Goal: Check status: Check status

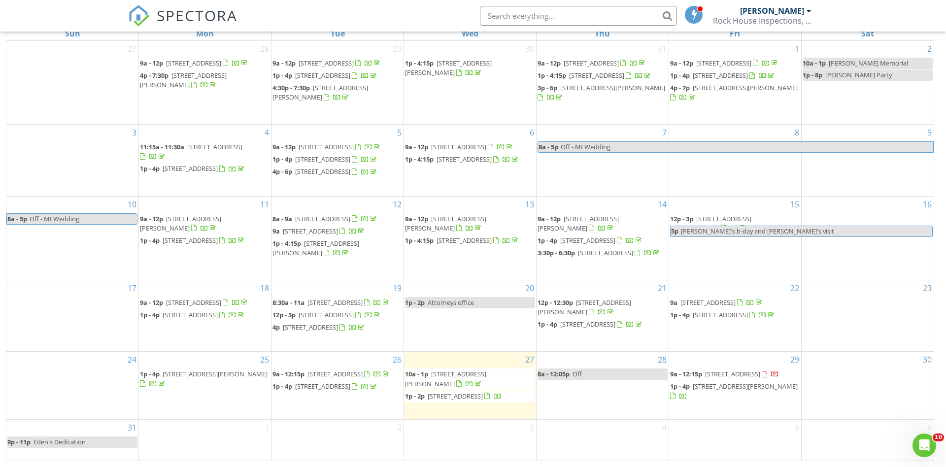
click at [500, 15] on input "text" at bounding box center [578, 16] width 197 height 20
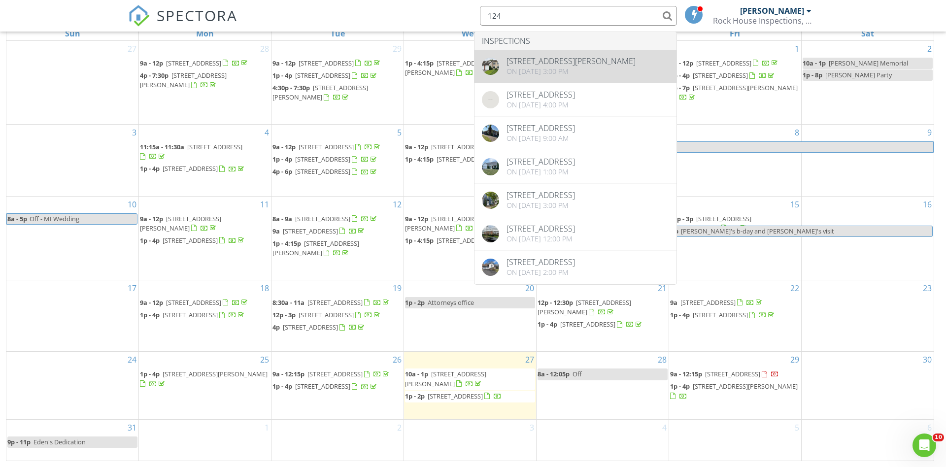
type input "124"
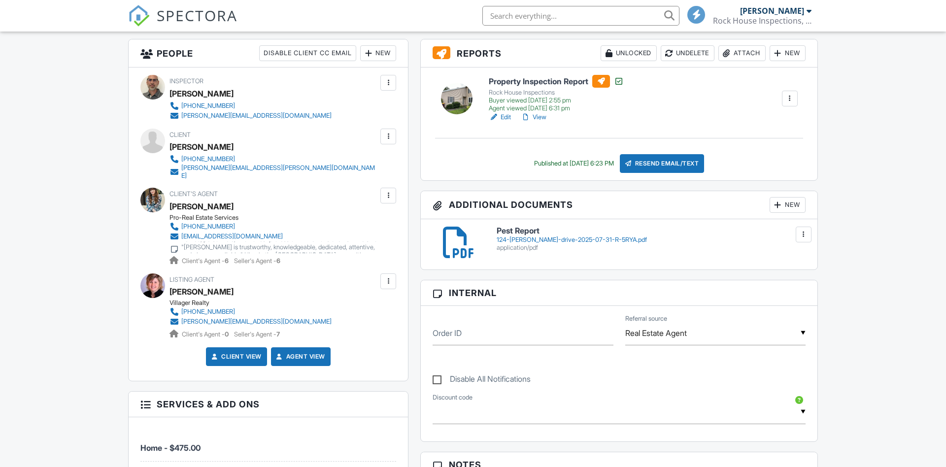
scroll to position [250, 0]
click at [539, 114] on link "View" at bounding box center [534, 117] width 26 height 10
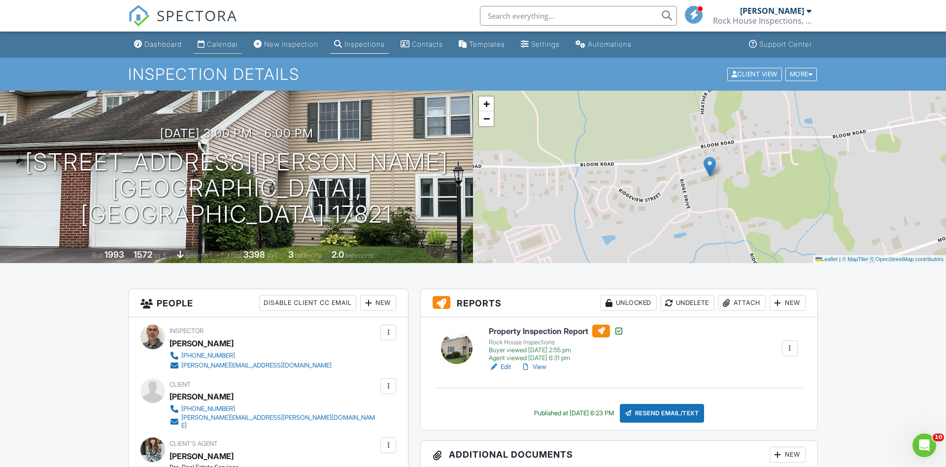
click at [228, 46] on div "Calendar" at bounding box center [222, 44] width 31 height 8
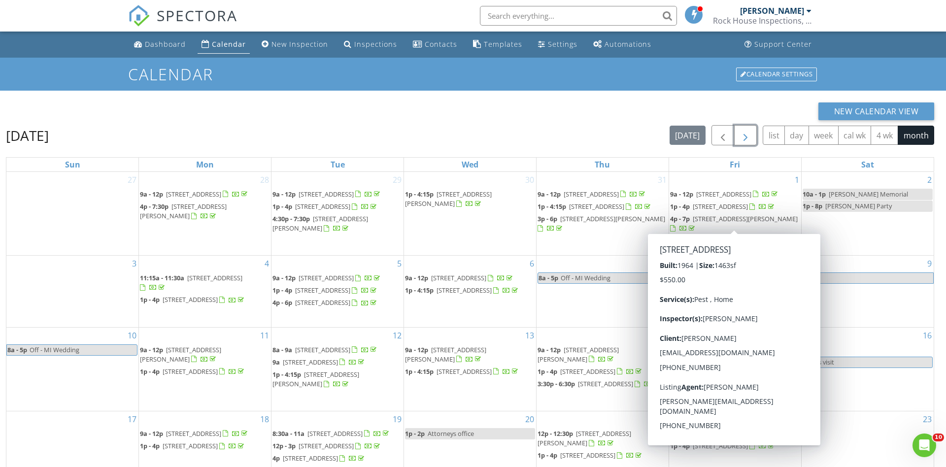
click at [745, 137] on span "button" at bounding box center [746, 136] width 12 height 12
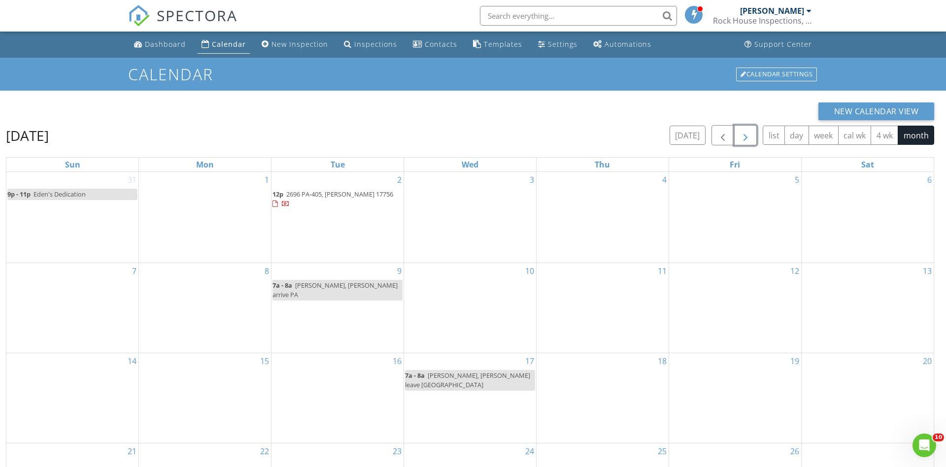
click at [325, 190] on span "2696 PA-405, Muncy 17756" at bounding box center [339, 194] width 107 height 9
